Goal: Communication & Community: Answer question/provide support

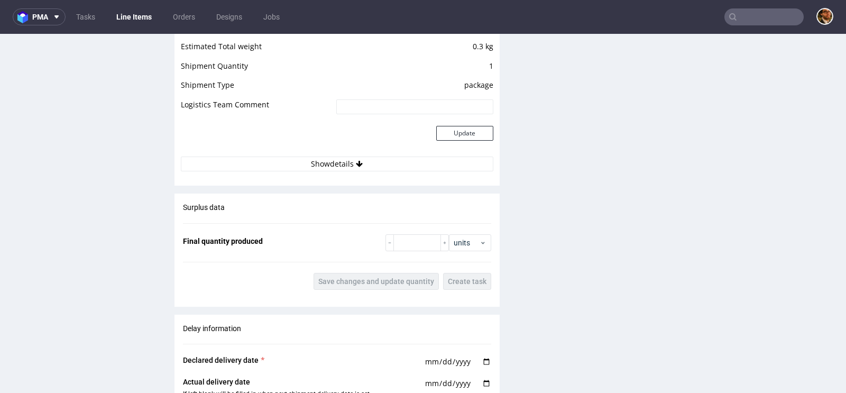
scroll to position [1594, 0]
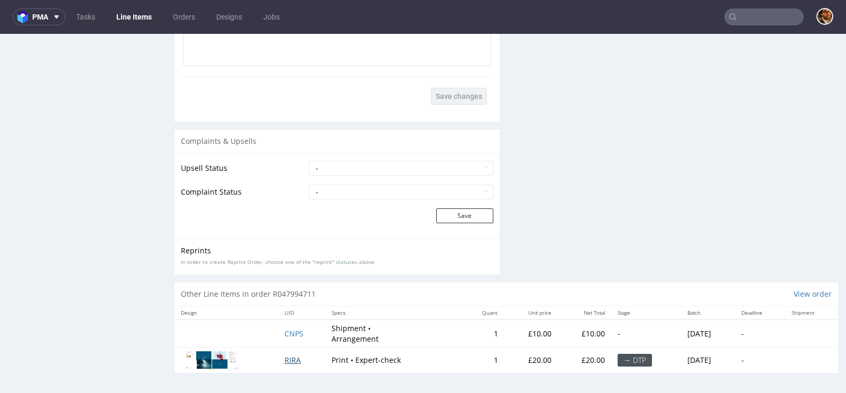
click at [284, 358] on span "RIRA" at bounding box center [292, 360] width 16 height 10
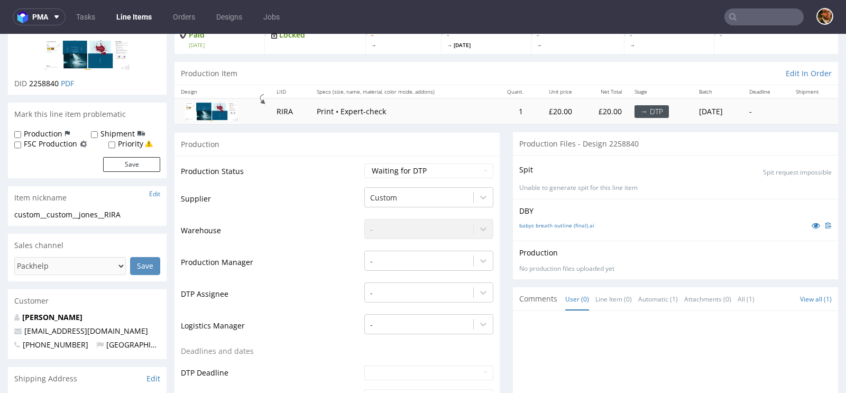
scroll to position [77, 0]
click at [559, 223] on link "babys breath outline (final).ai" at bounding box center [556, 224] width 75 height 7
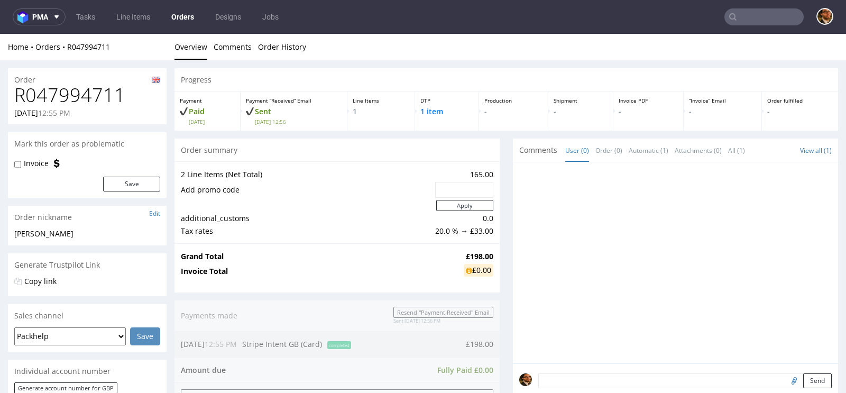
scroll to position [502, 0]
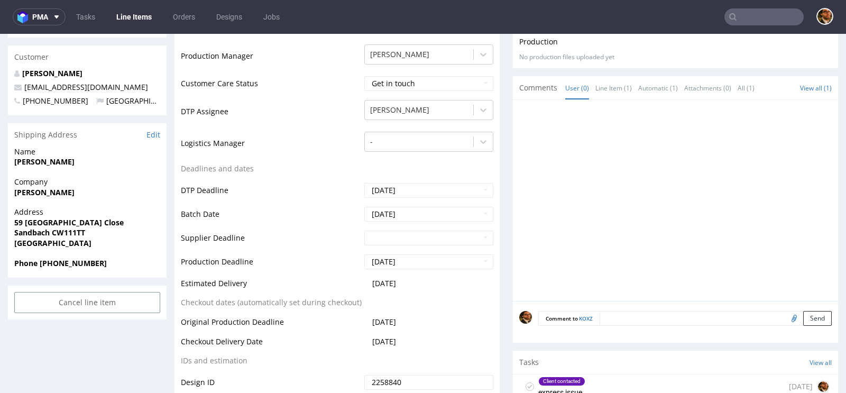
scroll to position [427, 0]
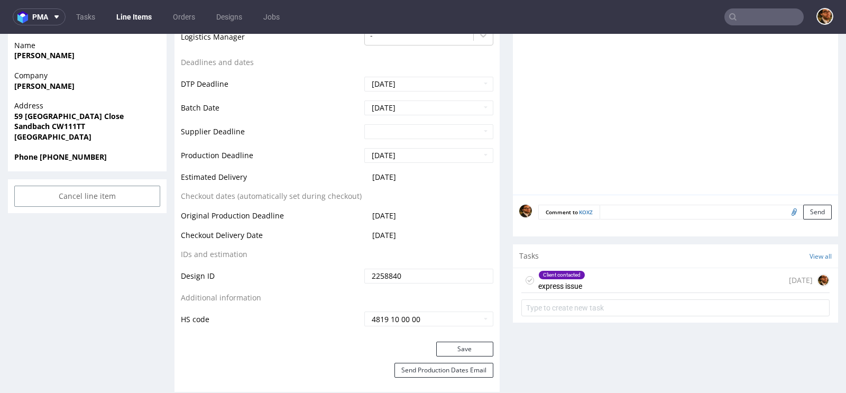
click at [648, 278] on div "Client contacted express issue 2 days ago" at bounding box center [675, 280] width 308 height 25
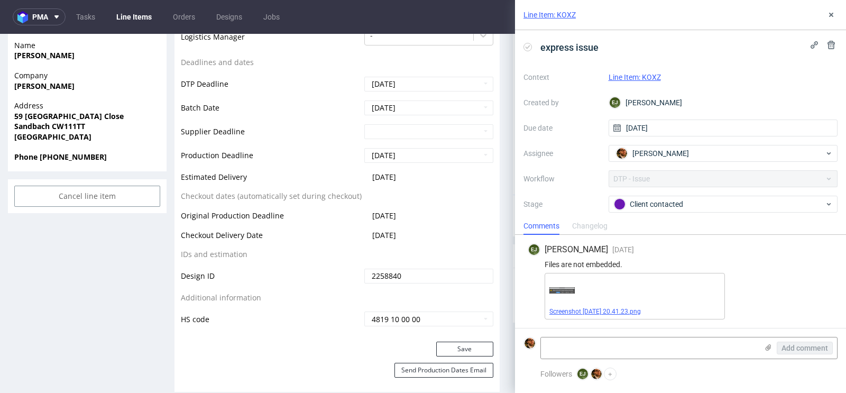
click at [610, 311] on link "Screenshot [DATE] 20.41.23.png" at bounding box center [594, 311] width 91 height 7
click at [767, 346] on icon at bounding box center [768, 347] width 8 height 8
click at [0, 0] on input "file" at bounding box center [0, 0] width 0 height 0
click at [593, 349] on textarea at bounding box center [649, 347] width 217 height 21
paste textarea "https://wetransfer.com/downloads/6b1ca8cc53eb9c29c320ea38ced6f52420250918115854…"
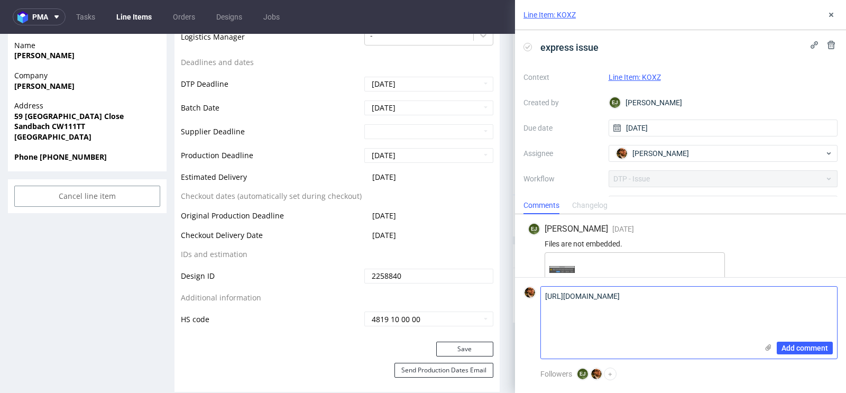
click at [546, 297] on textarea "https://wetransfer.com/downloads/6b1ca8cc53eb9c29c320ea38ced6f52420250918115854…" at bounding box center [649, 323] width 217 height 72
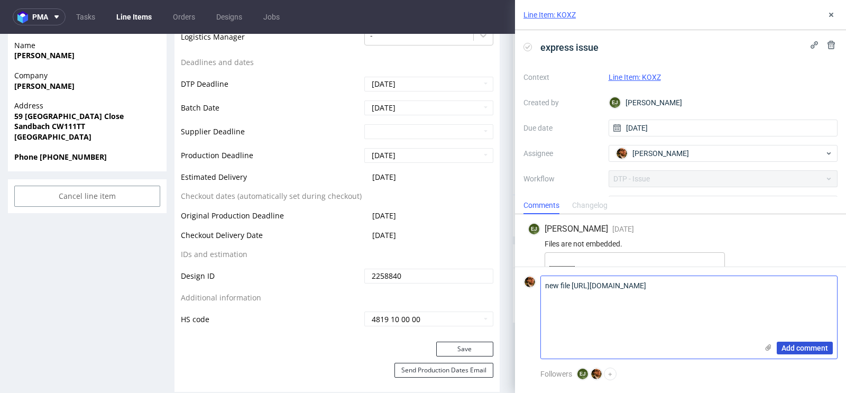
type textarea "new file https://wetransfer.com/downloads/6b1ca8cc53eb9c29c320ea38ced6f52420250…"
click at [788, 344] on span "Add comment" at bounding box center [804, 347] width 47 height 7
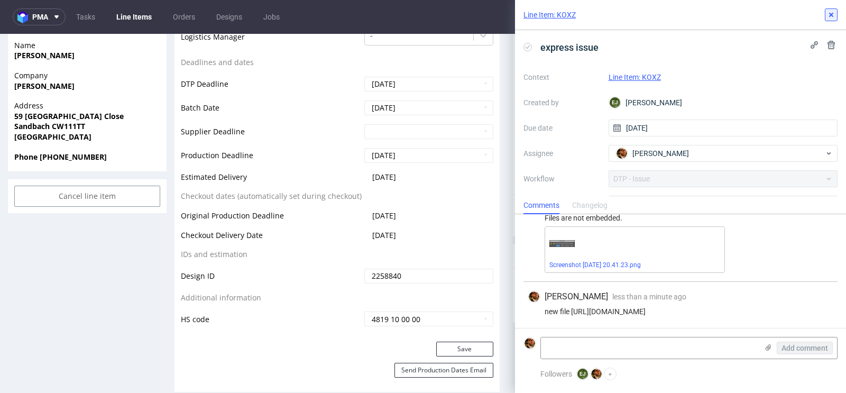
click at [834, 15] on icon at bounding box center [831, 15] width 8 height 8
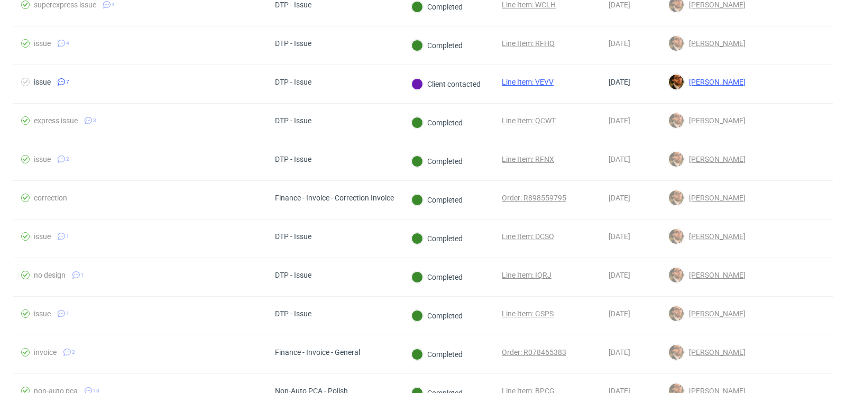
scroll to position [894, 0]
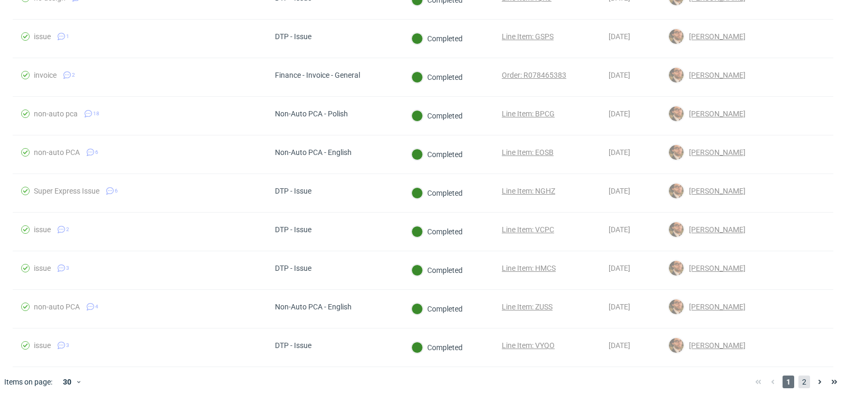
click at [798, 375] on span "2" at bounding box center [804, 381] width 12 height 13
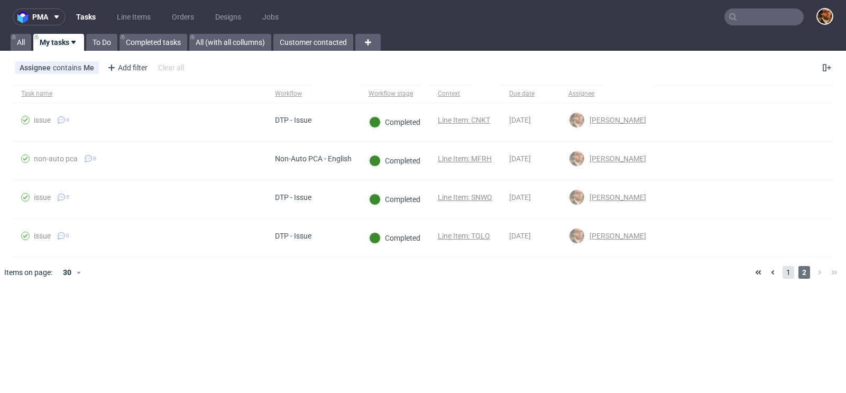
click at [787, 272] on span "1" at bounding box center [789, 272] width 12 height 13
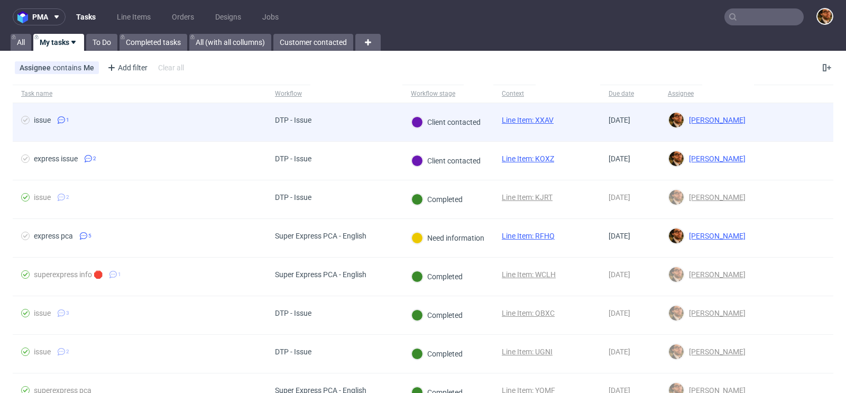
click at [766, 118] on div at bounding box center [793, 122] width 79 height 38
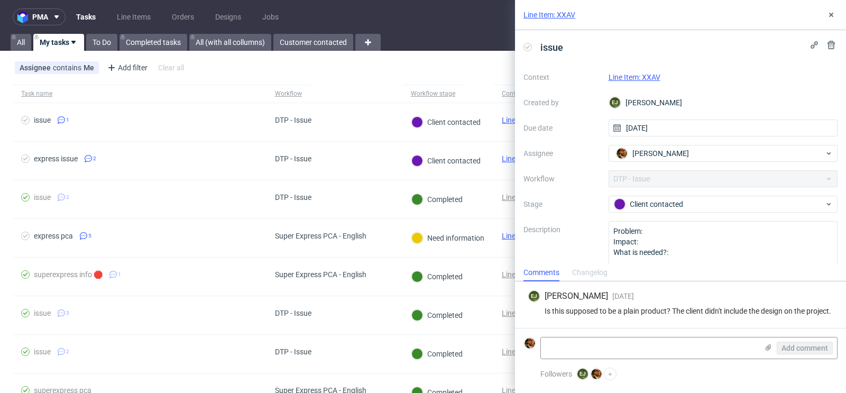
click at [649, 76] on link "Line Item: XXAV" at bounding box center [635, 77] width 52 height 8
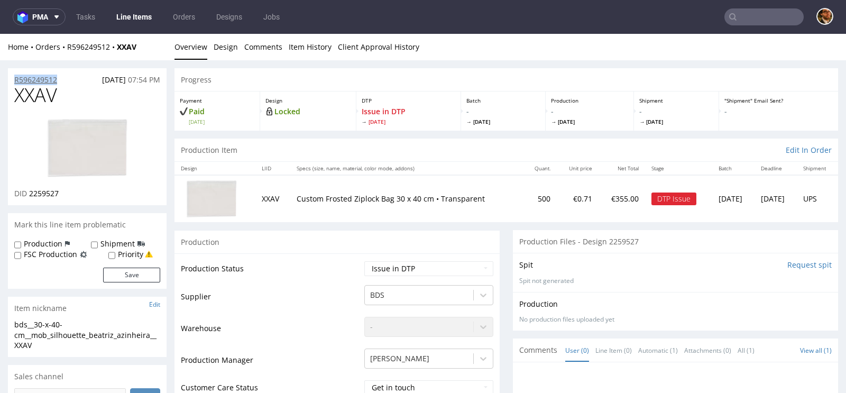
drag, startPoint x: 65, startPoint y: 78, endPoint x: 15, endPoint y: 79, distance: 49.7
click at [15, 79] on div "R596249512 10.09.2025 07:54 PM" at bounding box center [87, 76] width 159 height 17
copy p "R596249512"
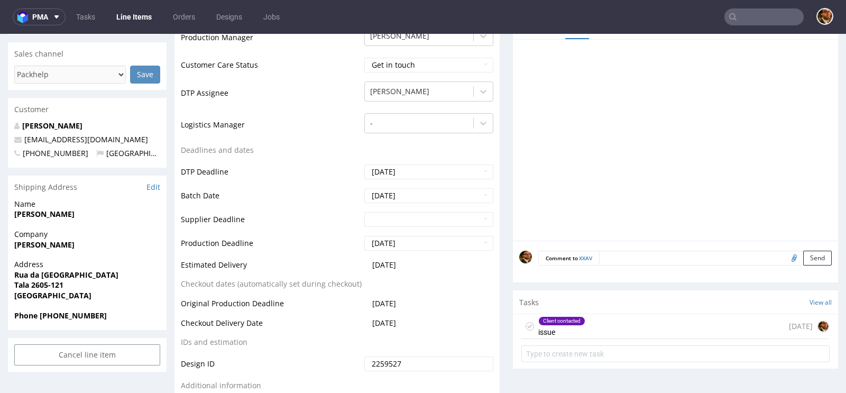
scroll to position [355, 0]
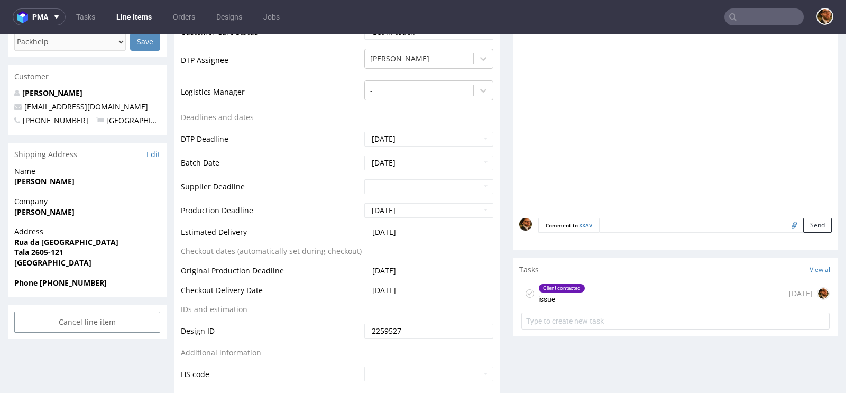
click at [593, 295] on div "Client contacted issue 1 day ago" at bounding box center [675, 293] width 308 height 25
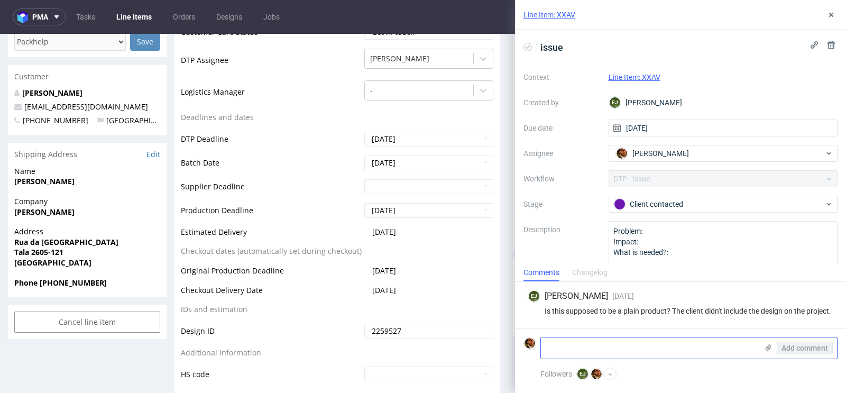
click at [583, 344] on textarea at bounding box center [649, 347] width 217 height 21
paste textarea "https://app-eu1.hubspot.com/contacts/25600958/record/0-5/227830165718/"
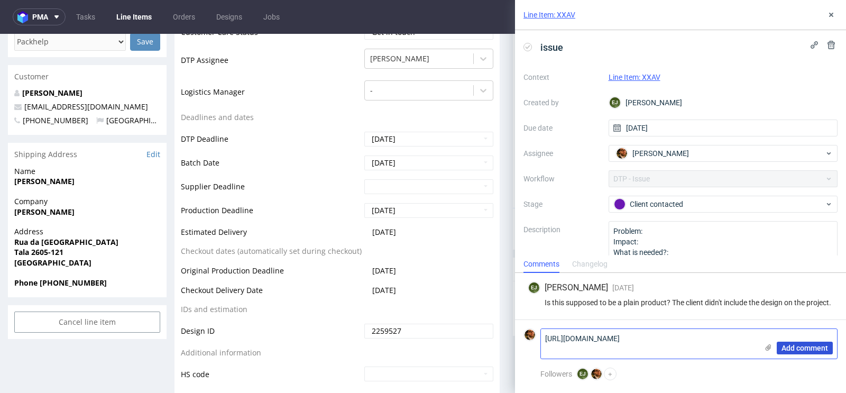
type textarea "https://app-eu1.hubspot.com/contacts/25600958/record/0-5/227830165718/"
click at [791, 344] on span "Add comment" at bounding box center [804, 347] width 47 height 7
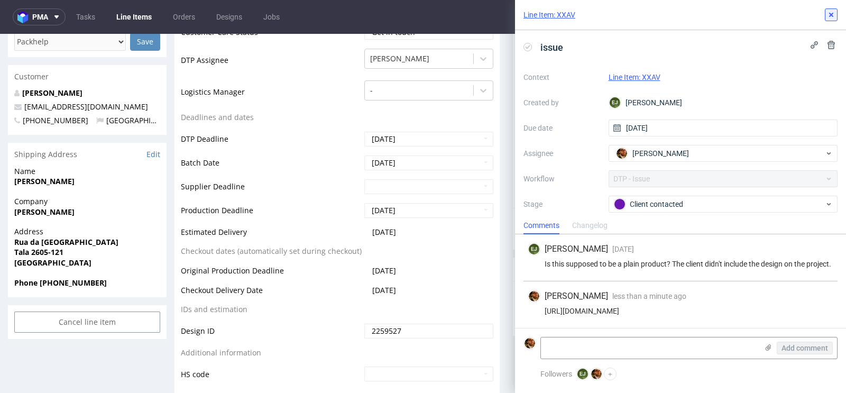
click at [833, 17] on icon at bounding box center [831, 15] width 8 height 8
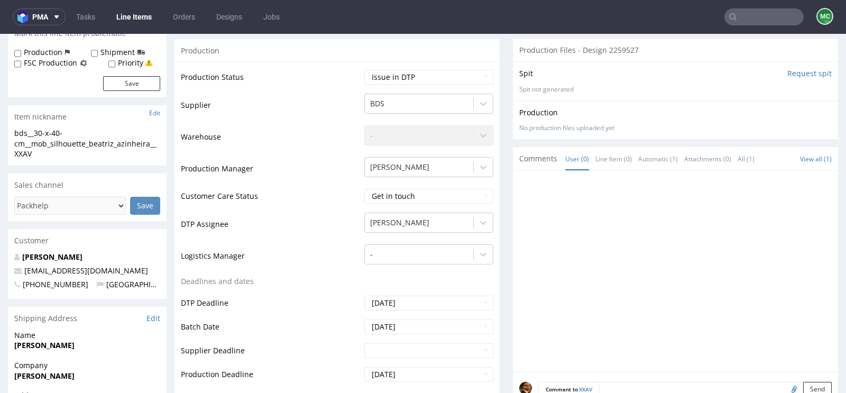
scroll to position [16, 0]
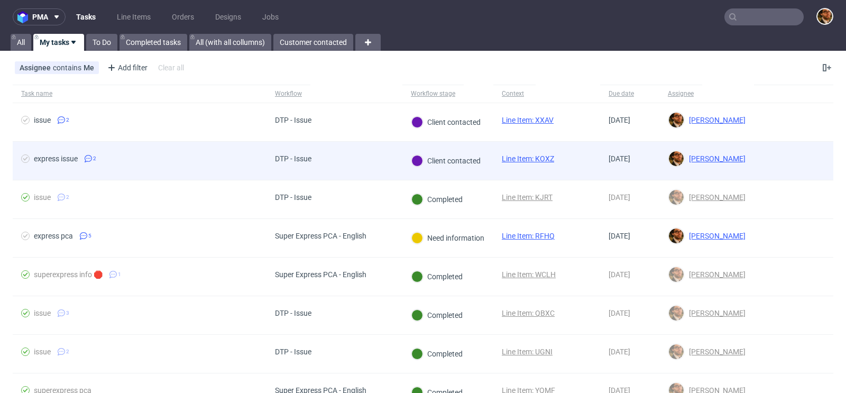
click at [757, 166] on div at bounding box center [793, 161] width 79 height 38
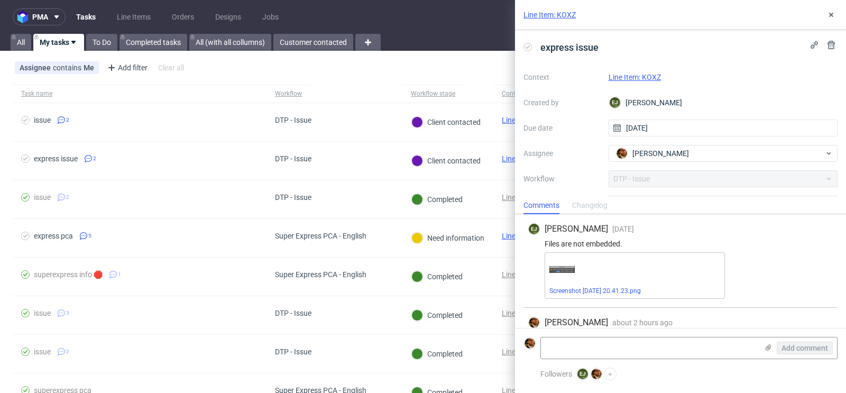
click at [642, 78] on link "Line Item: KOXZ" at bounding box center [635, 77] width 52 height 8
click at [835, 17] on icon at bounding box center [831, 15] width 8 height 8
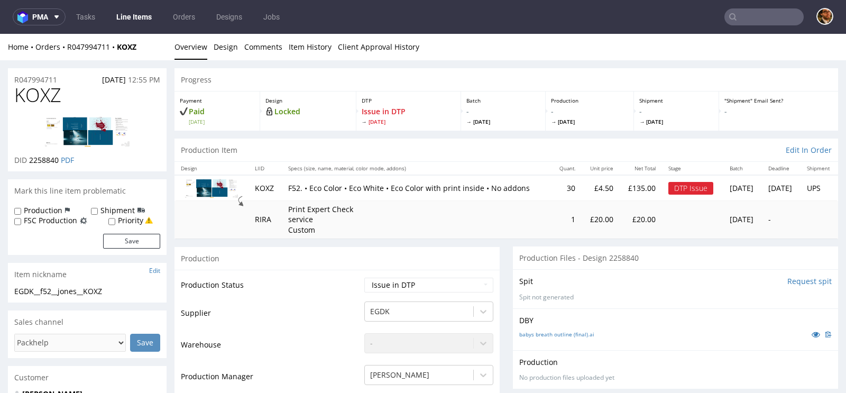
scroll to position [64, 0]
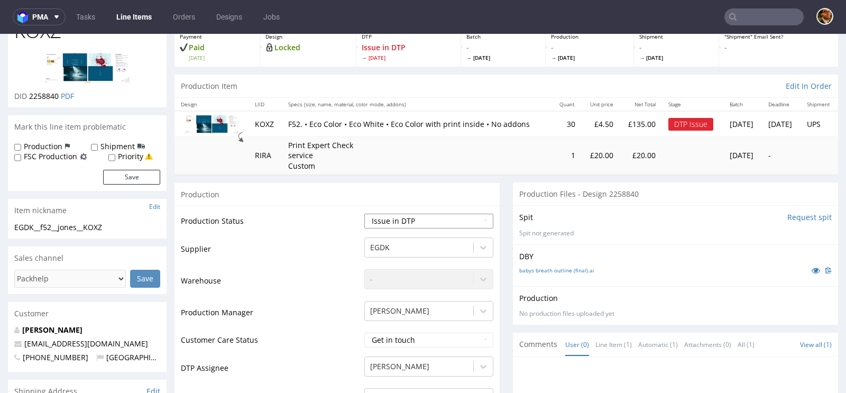
click at [483, 222] on select "Waiting for Artwork Waiting for Diecut Waiting for Mockup Waiting for DTP Waiti…" at bounding box center [428, 221] width 129 height 15
select select "back_for_dtp"
click at [364, 214] on select "Waiting for Artwork Waiting for Diecut Waiting for Mockup Waiting for DTP Waiti…" at bounding box center [428, 221] width 129 height 15
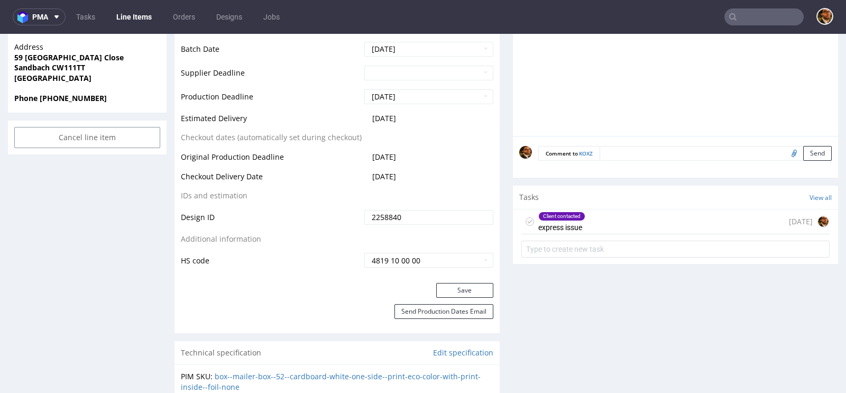
scroll to position [487, 0]
click at [449, 284] on button "Save" at bounding box center [464, 288] width 57 height 15
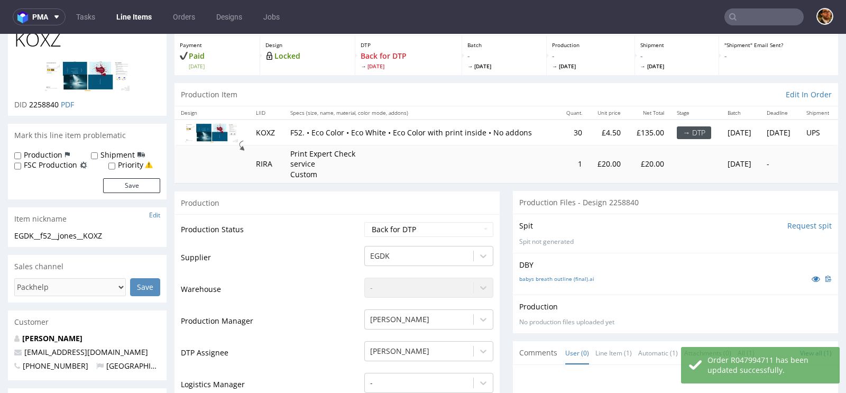
scroll to position [0, 0]
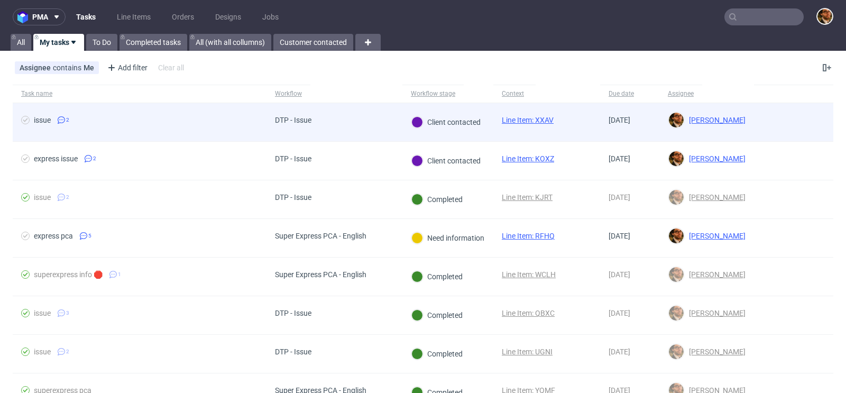
click at [754, 119] on div at bounding box center [793, 122] width 79 height 38
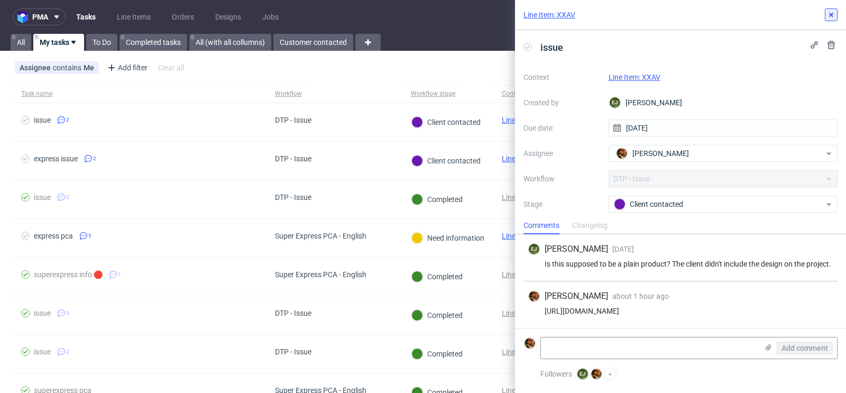
click at [831, 15] on use at bounding box center [831, 15] width 4 height 4
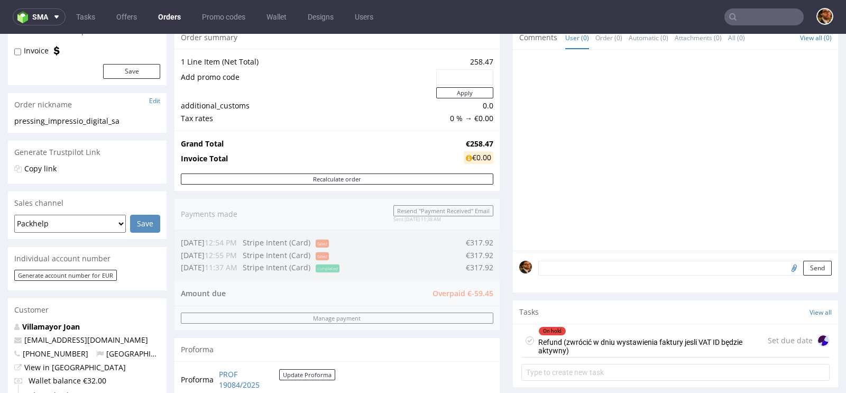
scroll to position [326, 0]
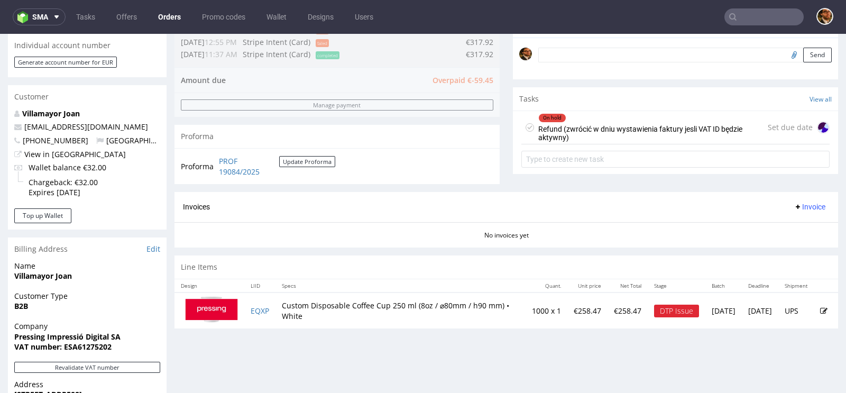
click at [555, 129] on div "On hold Refund (zwrócić w dniu wystawienia faktury jesli VAT ID będzie aktywny)" at bounding box center [652, 127] width 229 height 33
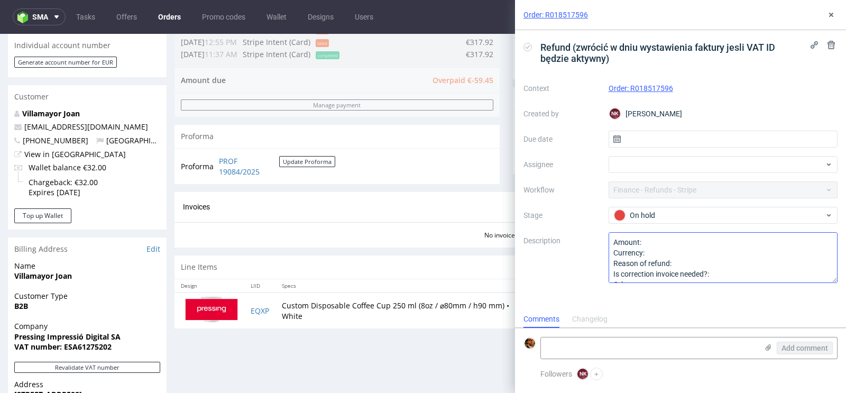
scroll to position [11, 0]
click at [832, 13] on use at bounding box center [831, 15] width 4 height 4
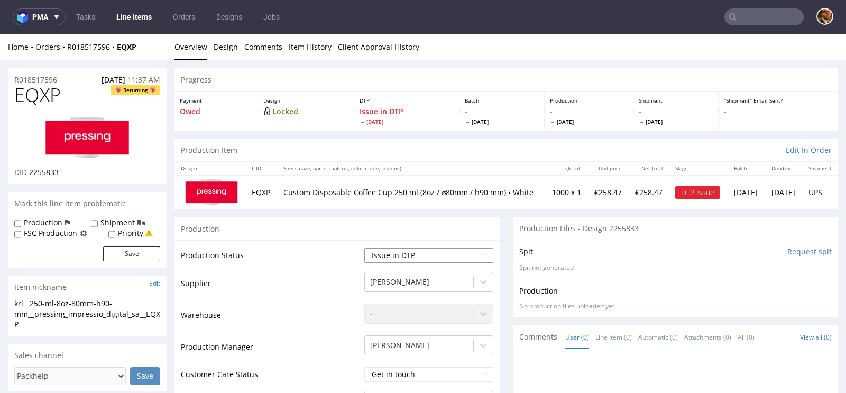
scroll to position [466, 0]
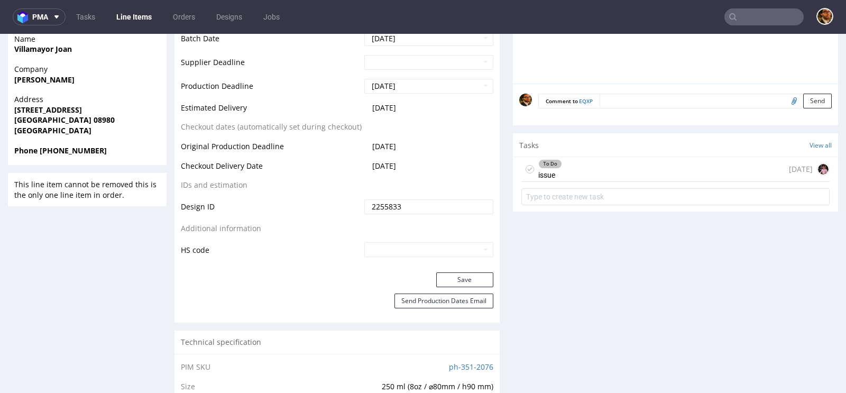
click at [605, 172] on div "To Do issue 6 days ago" at bounding box center [675, 169] width 308 height 25
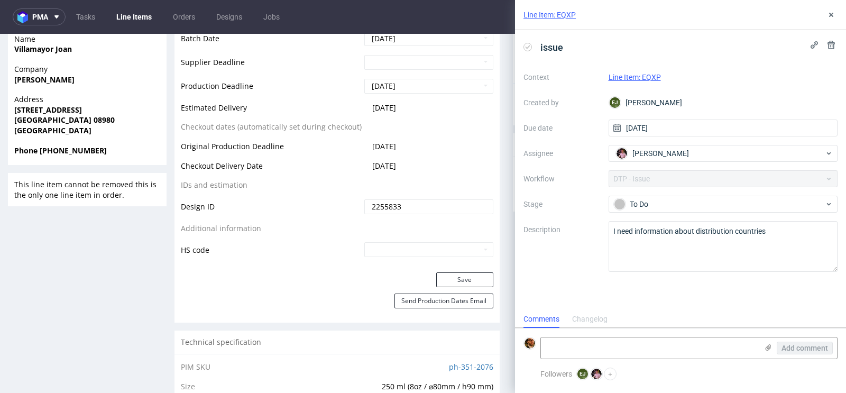
scroll to position [8, 0]
click at [831, 15] on use at bounding box center [831, 15] width 4 height 4
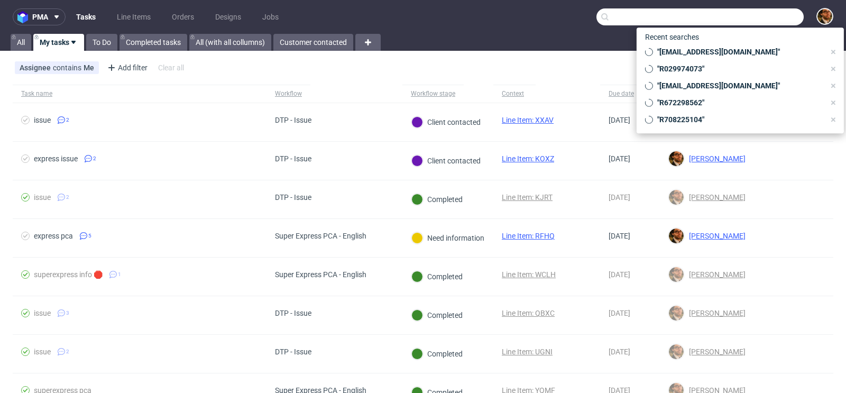
click at [750, 20] on input "text" at bounding box center [699, 16] width 207 height 17
click at [836, 51] on icon at bounding box center [833, 52] width 8 height 8
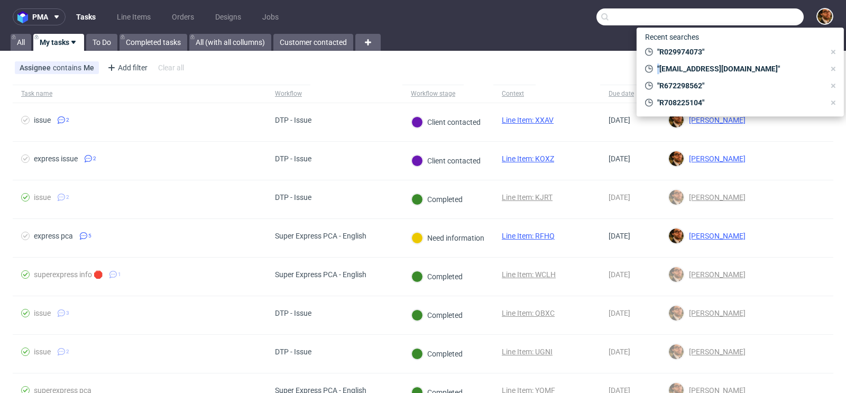
click at [836, 51] on icon at bounding box center [833, 52] width 8 height 8
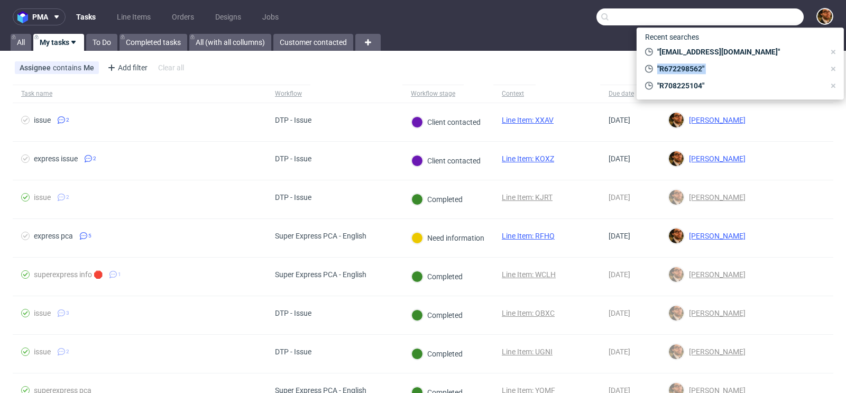
click at [836, 51] on icon at bounding box center [833, 52] width 8 height 8
click at [836, 65] on icon at bounding box center [833, 69] width 8 height 8
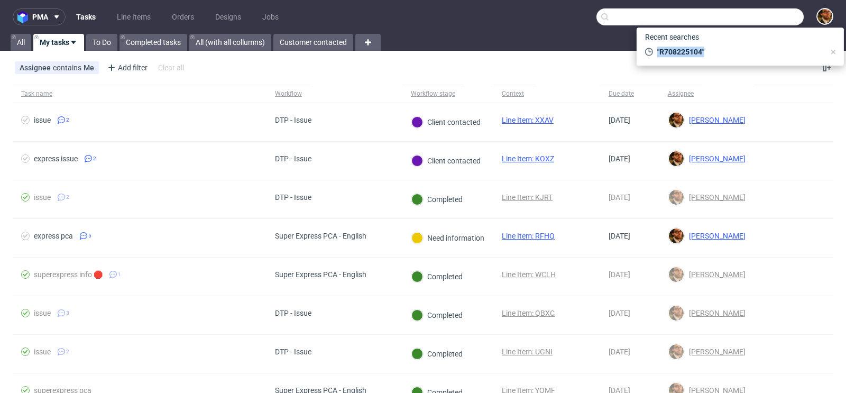
click at [836, 51] on icon at bounding box center [833, 52] width 8 height 8
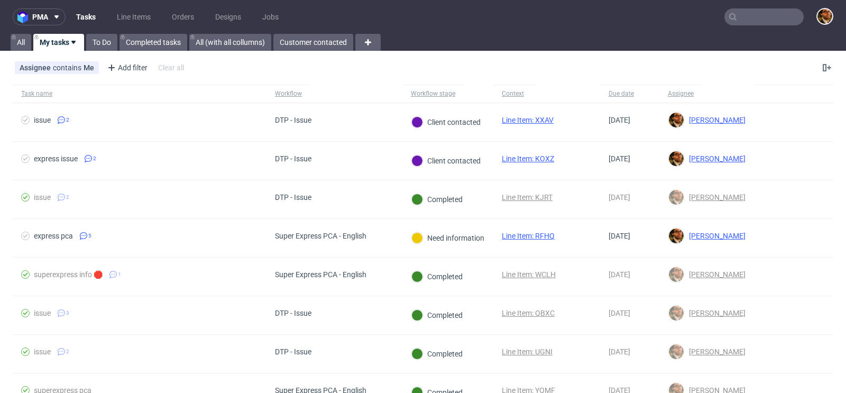
click at [735, 20] on input "text" at bounding box center [763, 16] width 79 height 17
paste input "R047994711"
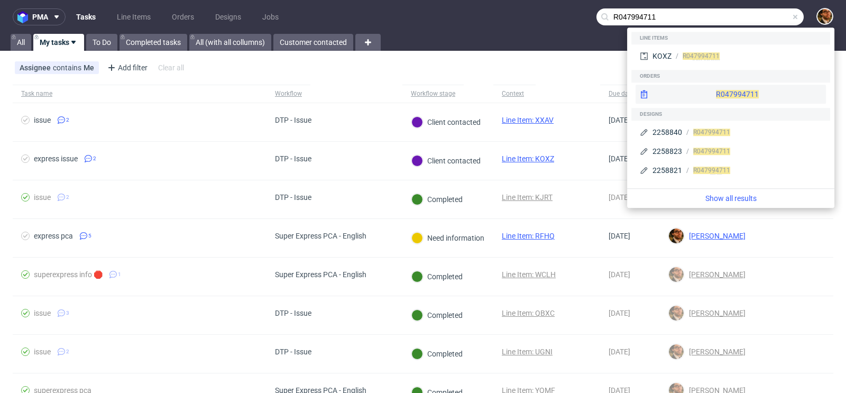
type input "R047994711"
click at [720, 87] on div "R047994711" at bounding box center [731, 94] width 190 height 19
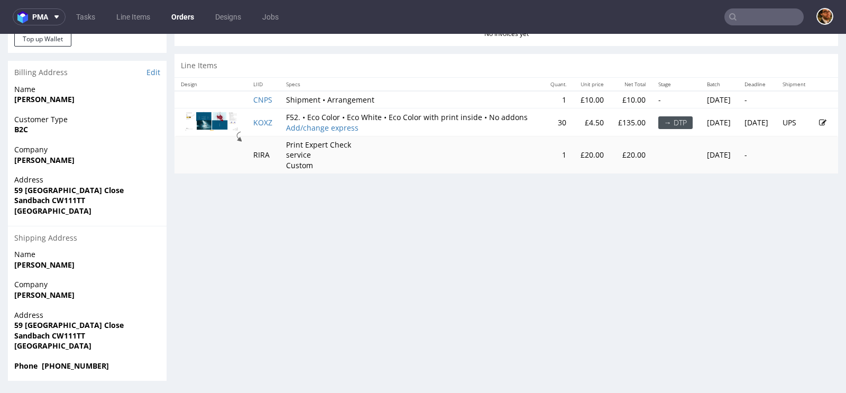
scroll to position [457, 0]
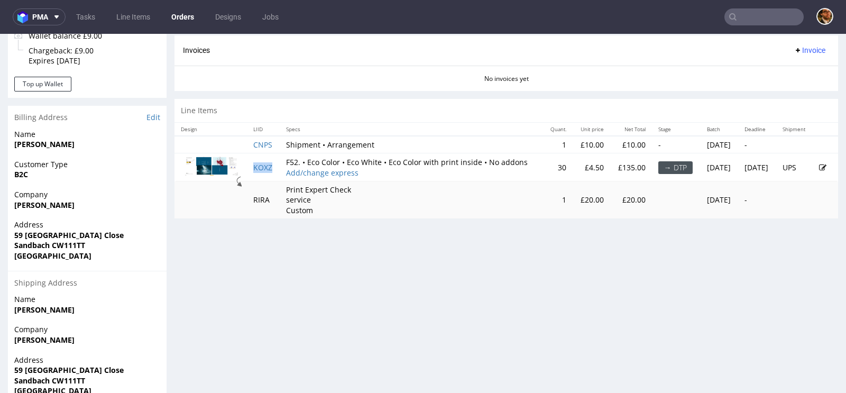
click at [260, 176] on td "KOXZ" at bounding box center [263, 167] width 33 height 28
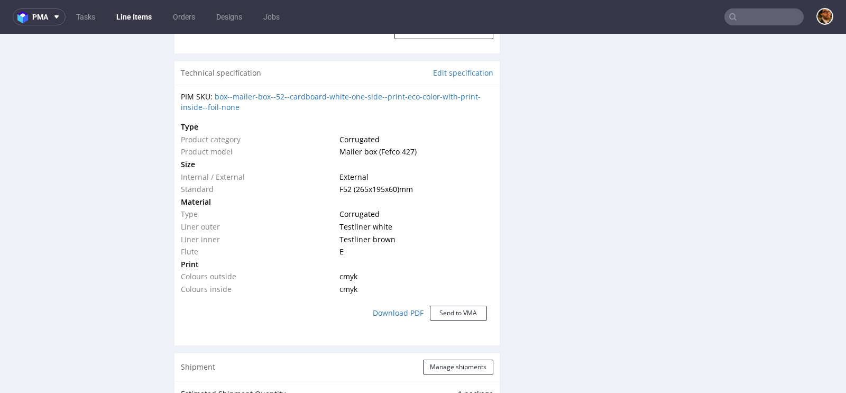
scroll to position [575, 0]
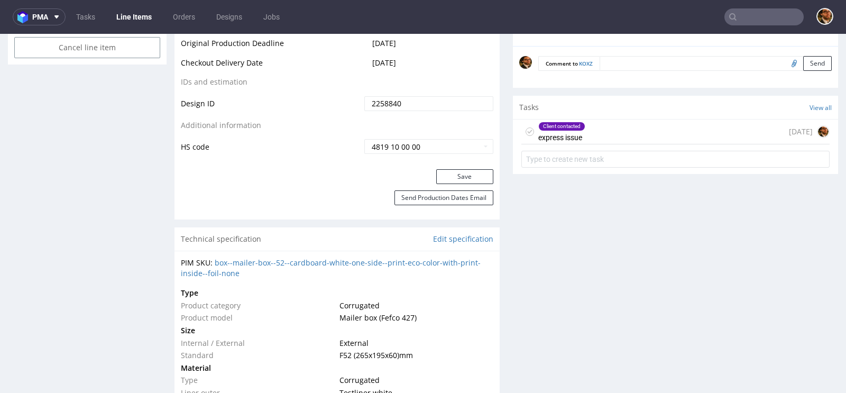
click at [590, 130] on div "Client contacted express issue 2 days ago" at bounding box center [675, 131] width 308 height 25
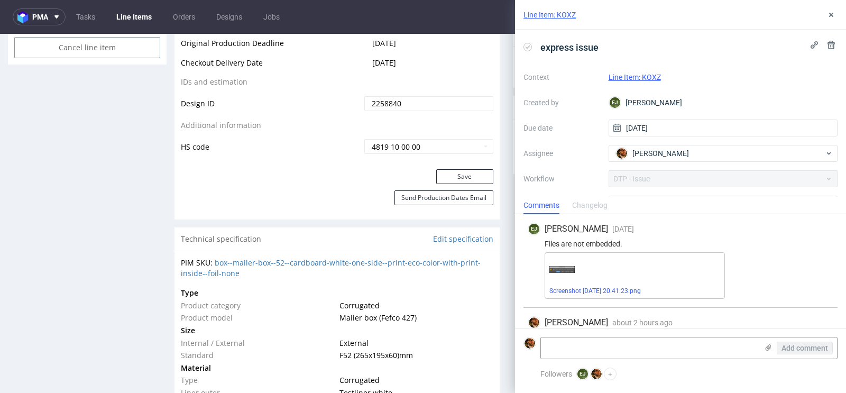
scroll to position [41, 0]
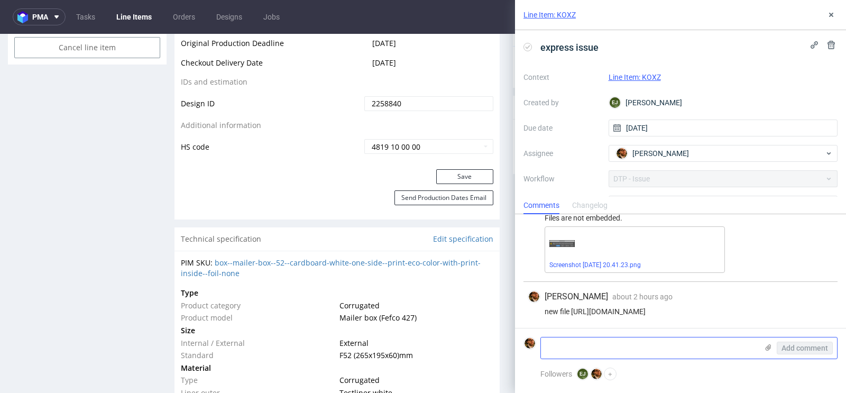
click at [603, 345] on textarea at bounding box center [649, 347] width 217 height 21
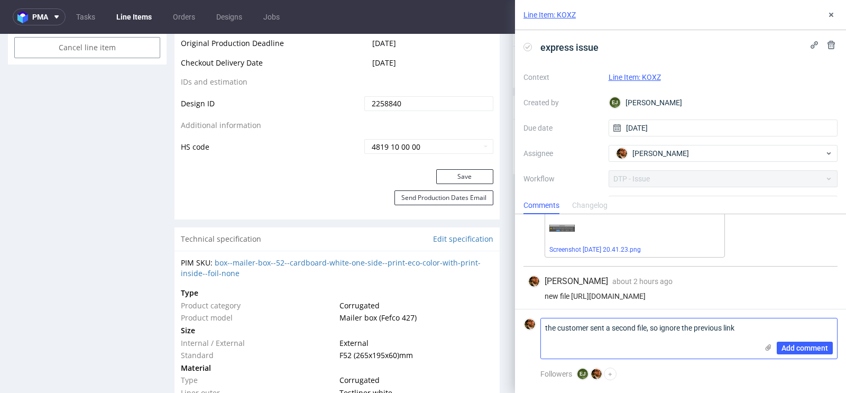
scroll to position [0, 0]
paste textarea "https://wetransfer.com/downloads/b8c10c097b354abfac86bfb7a3ea7c0c20250918140334…"
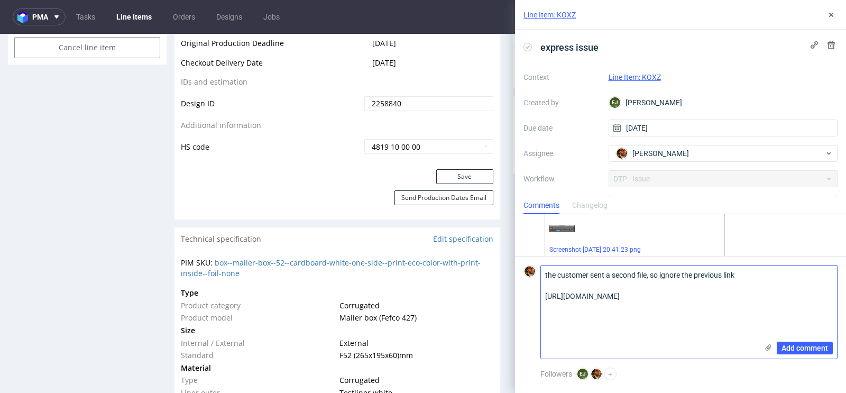
click at [660, 277] on textarea "the customer sent a second file, so ignore the previous link https://wetransfer…" at bounding box center [649, 311] width 217 height 93
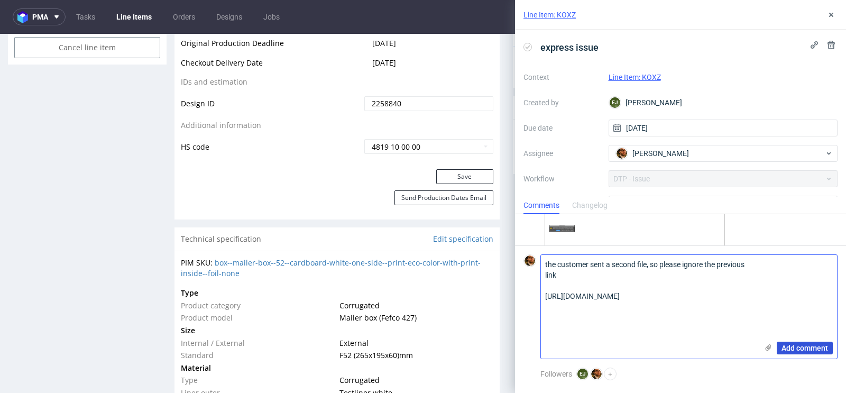
type textarea "the customer sent a second file, so please ignore the previous link https://wet…"
click at [789, 348] on span "Add comment" at bounding box center [804, 347] width 47 height 7
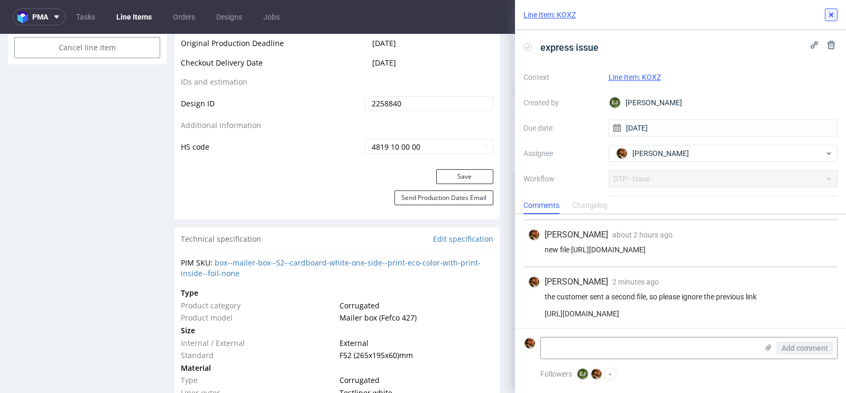
click at [830, 19] on icon at bounding box center [831, 15] width 8 height 8
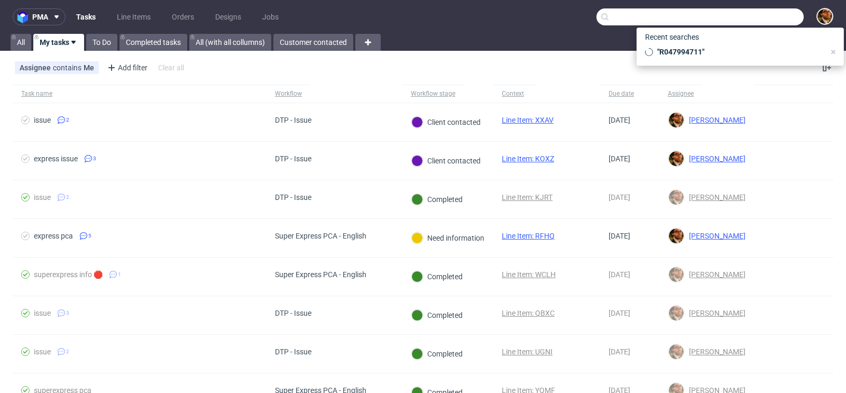
click at [741, 15] on input "text" at bounding box center [699, 16] width 207 height 17
paste input "R020555205"
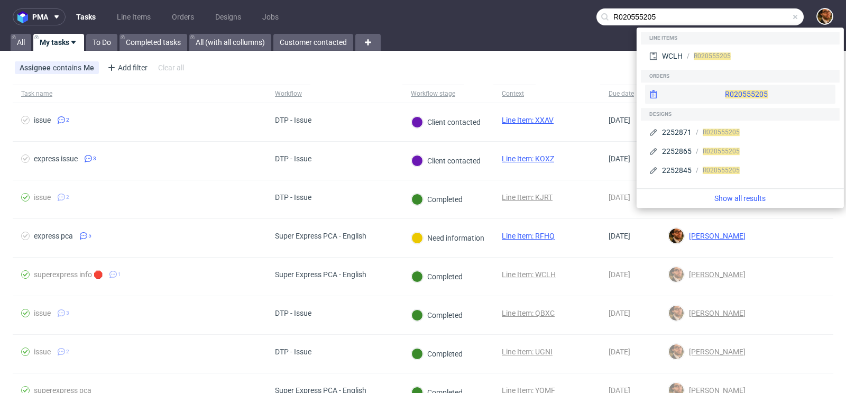
type input "R020555205"
click at [732, 95] on div "R020555205" at bounding box center [740, 94] width 190 height 19
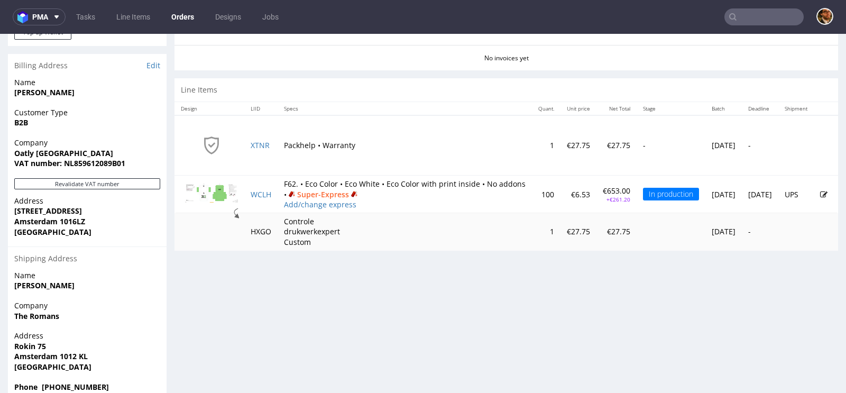
scroll to position [530, 0]
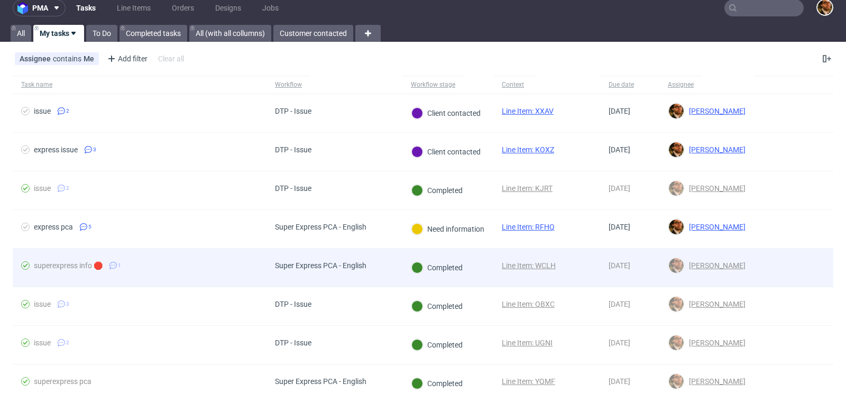
scroll to position [11, 0]
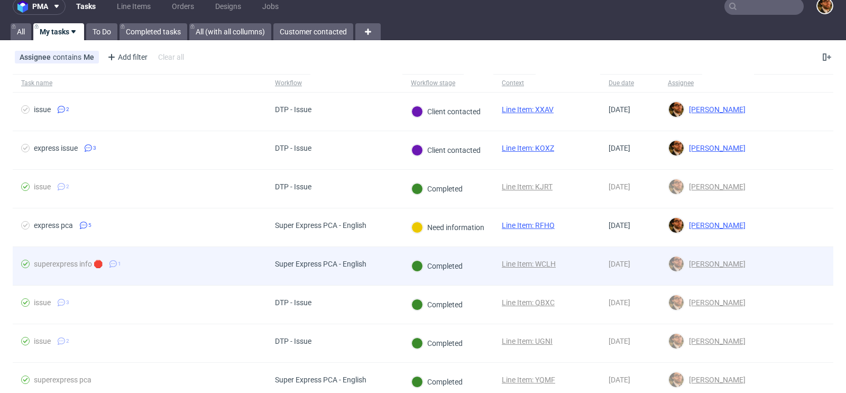
click at [754, 264] on div at bounding box center [793, 266] width 79 height 38
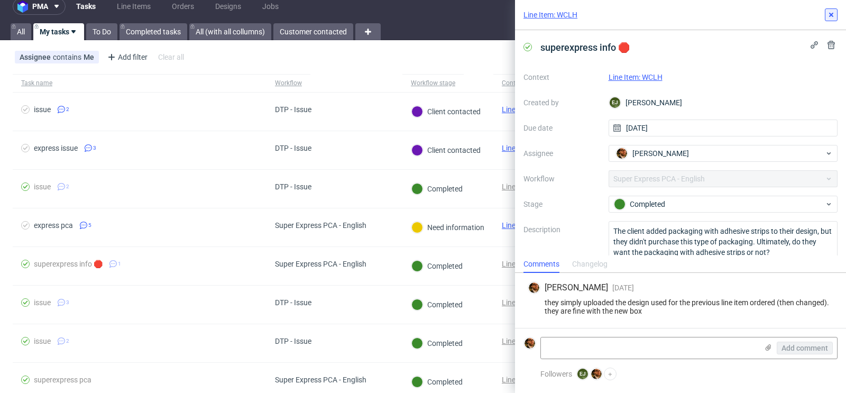
click at [831, 17] on icon at bounding box center [831, 15] width 8 height 8
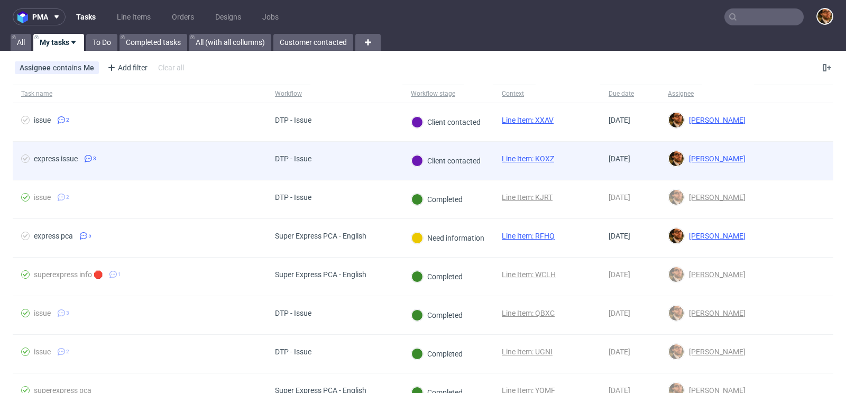
click at [776, 152] on div at bounding box center [793, 161] width 79 height 38
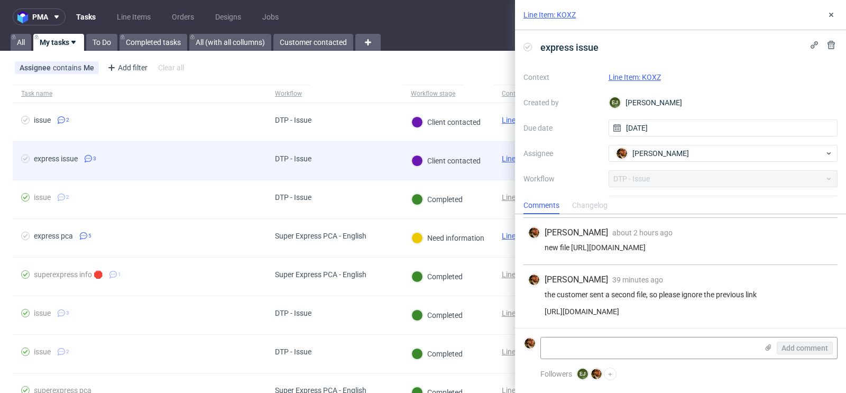
scroll to position [122, 0]
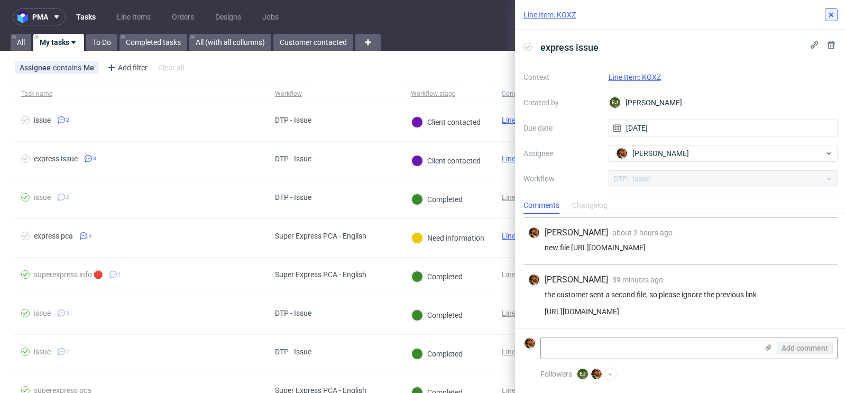
click at [834, 18] on icon at bounding box center [831, 15] width 8 height 8
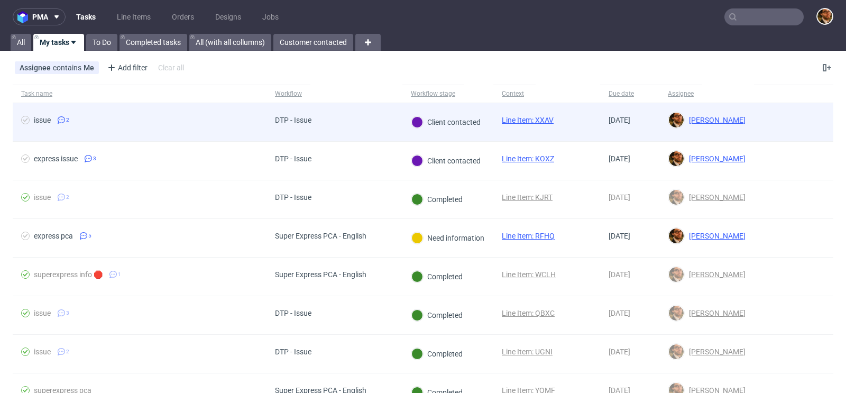
click at [777, 120] on div at bounding box center [793, 122] width 79 height 38
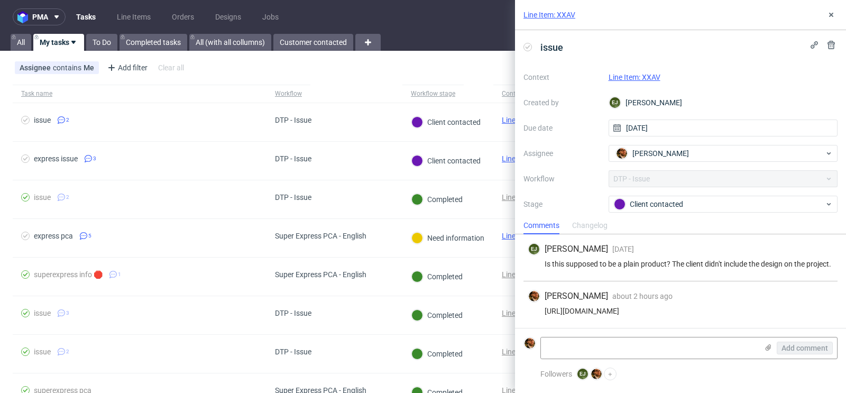
click at [831, 22] on div "Line Item: XXAV" at bounding box center [680, 15] width 331 height 30
click at [831, 18] on icon at bounding box center [831, 15] width 8 height 8
